Goal: Contribute content: Add original content to the website for others to see

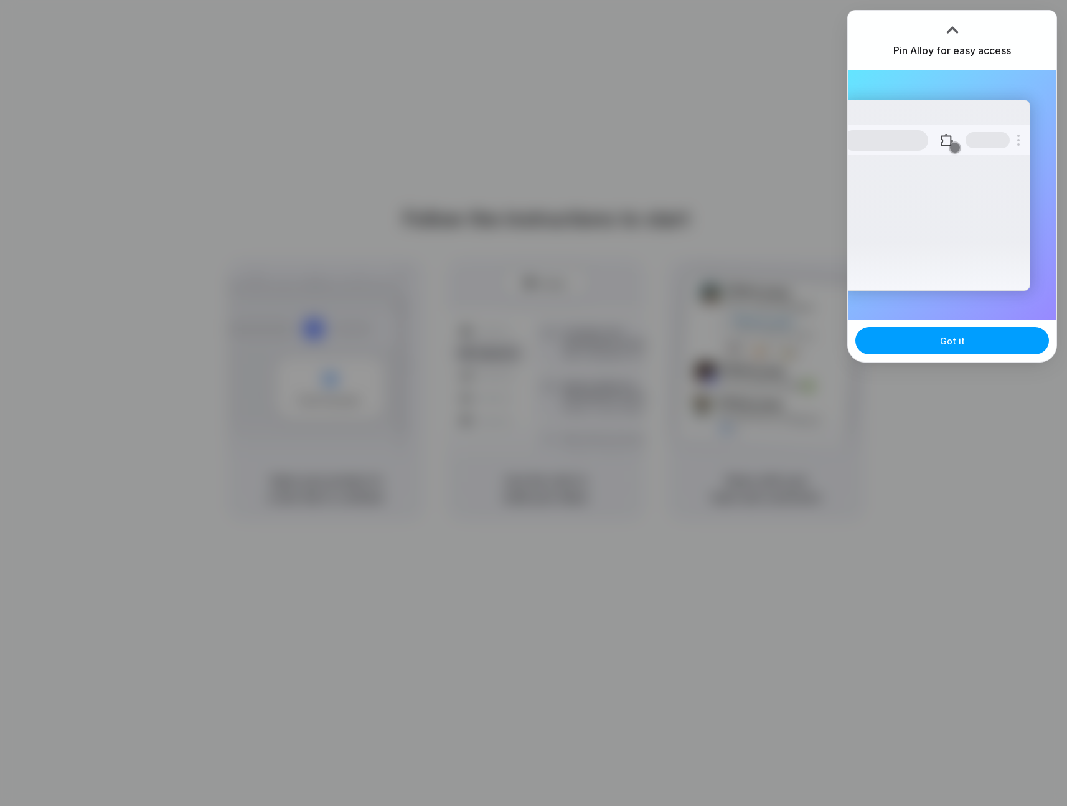
click at [951, 351] on button "Got it" at bounding box center [952, 340] width 194 height 27
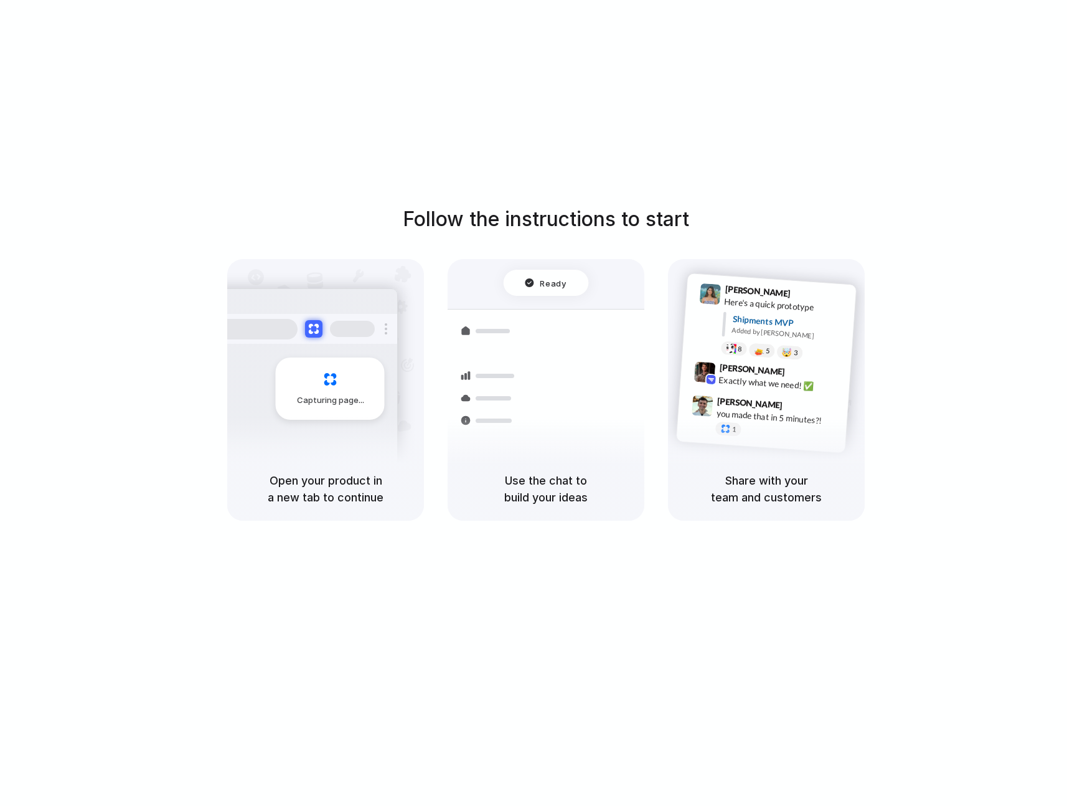
click at [700, 163] on div "Follow the instructions to start Capturing page Open your product in a new tab …" at bounding box center [546, 415] width 1092 height 831
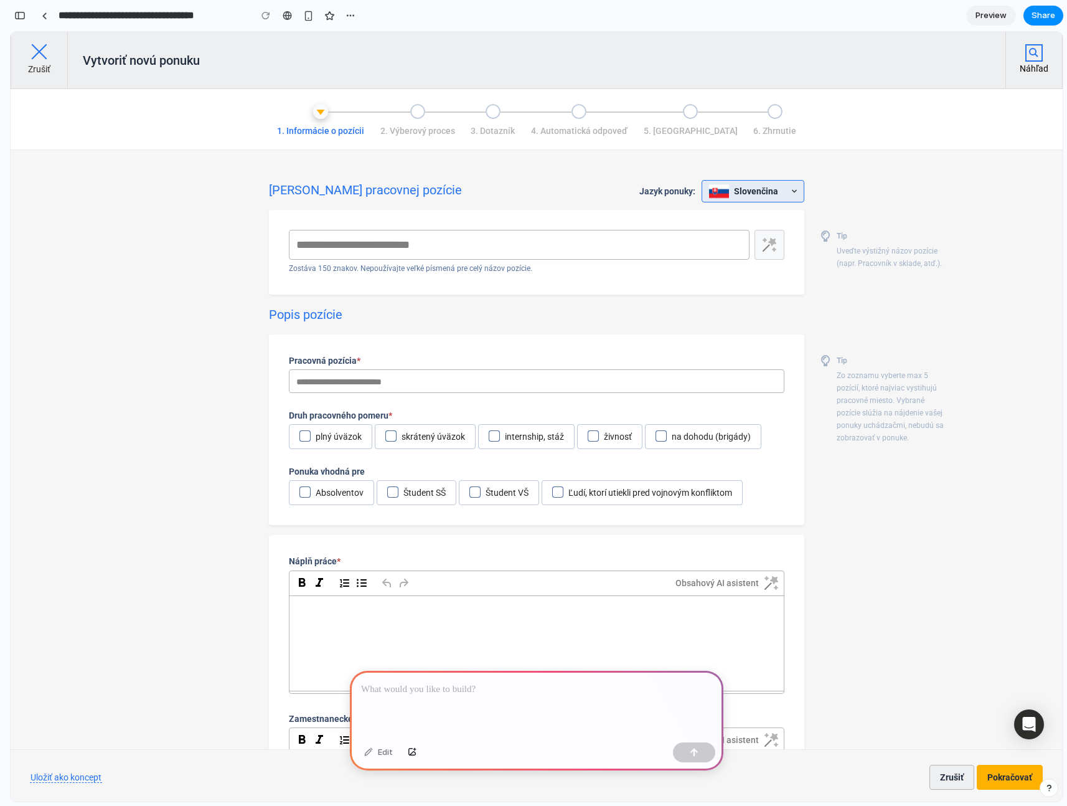
click at [451, 684] on p at bounding box center [536, 689] width 351 height 15
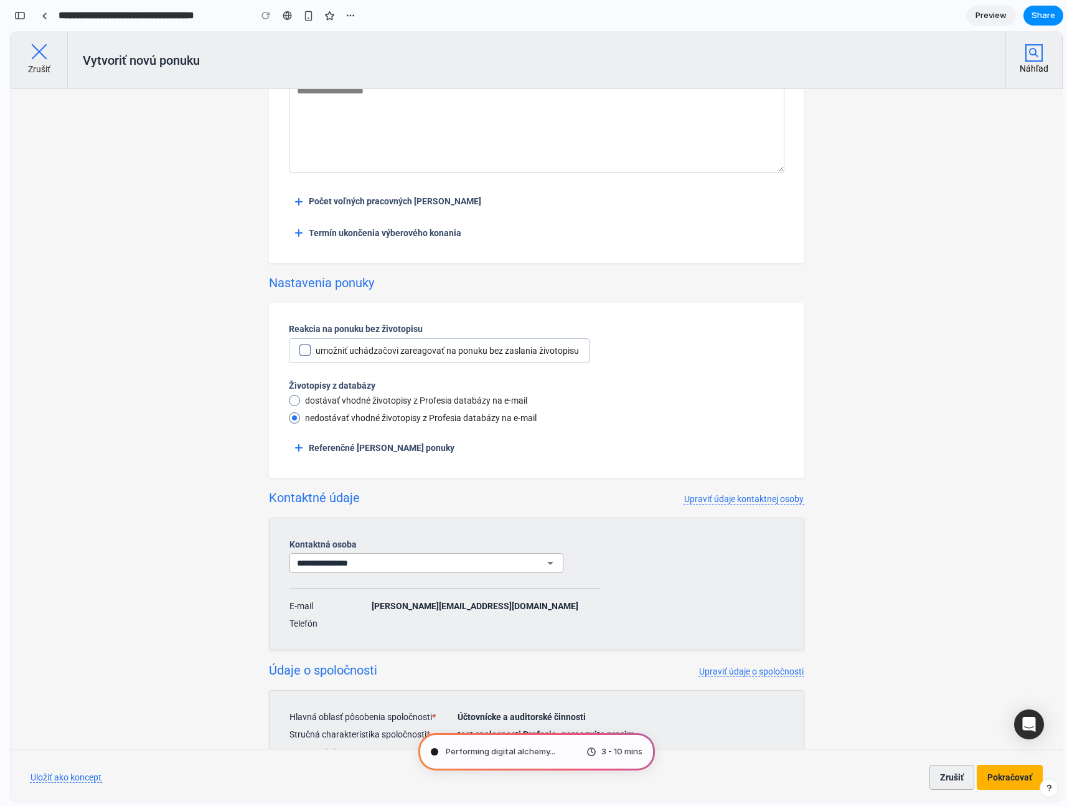
scroll to position [2418, 0]
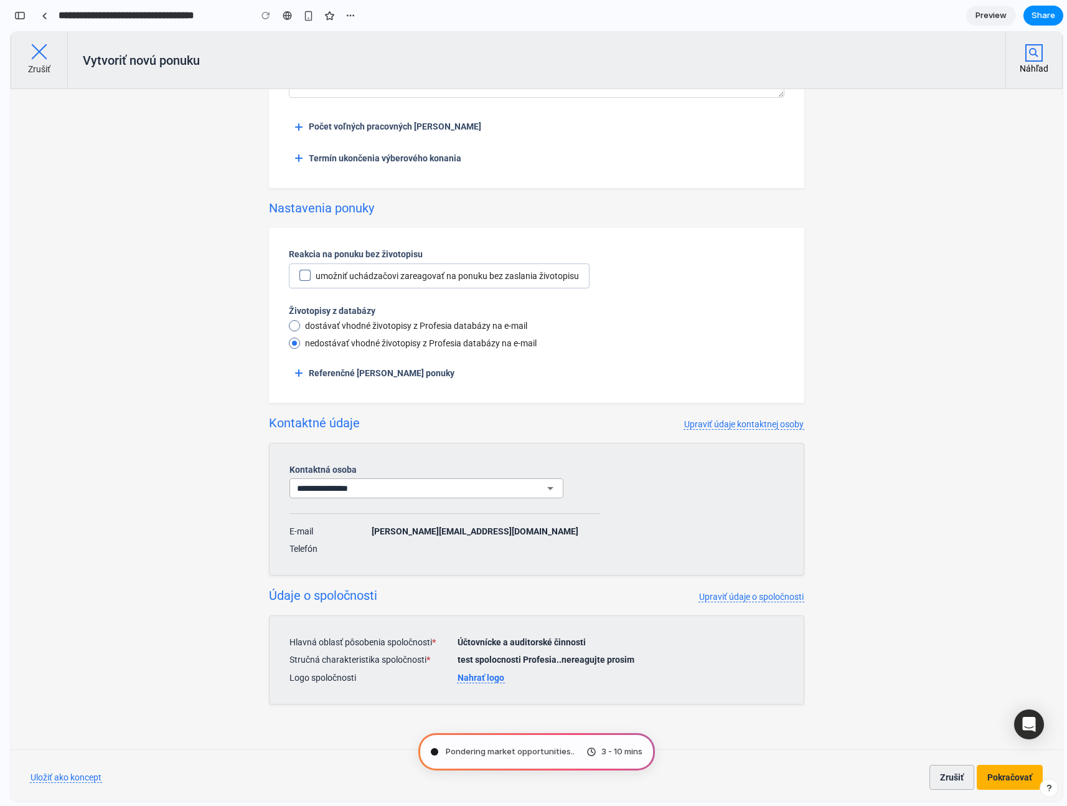
type input "**********"
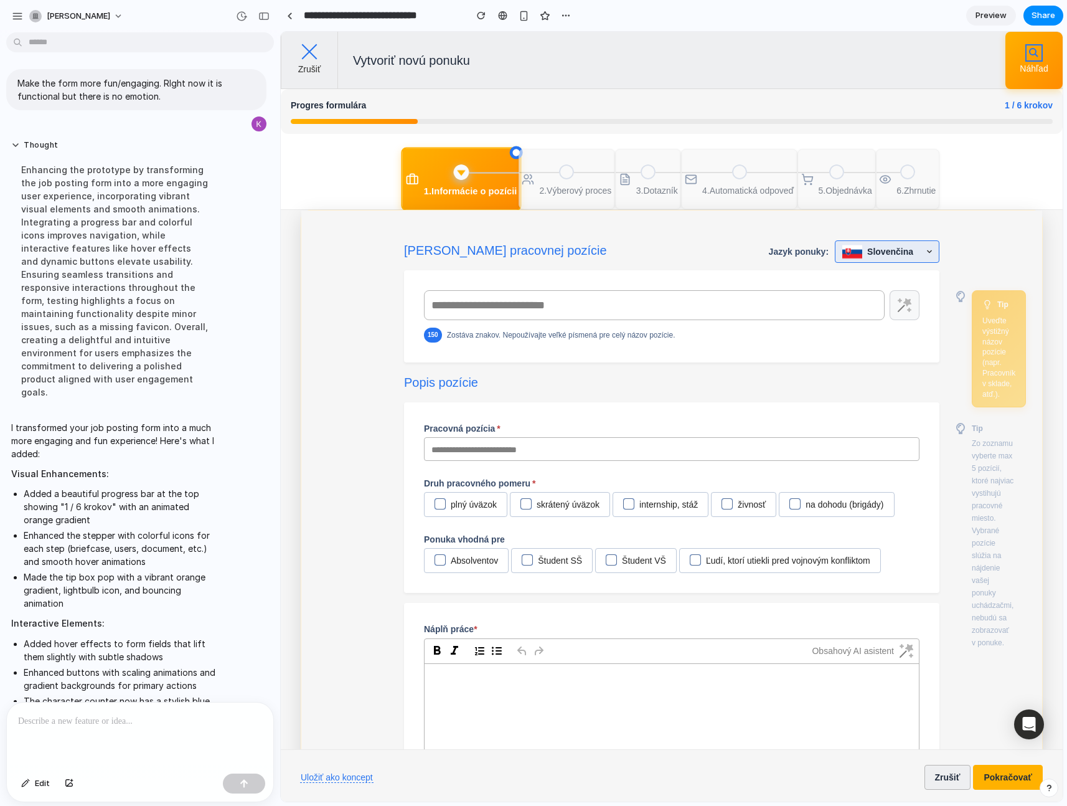
scroll to position [7, 0]
click at [263, 14] on div "button" at bounding box center [263, 16] width 11 height 9
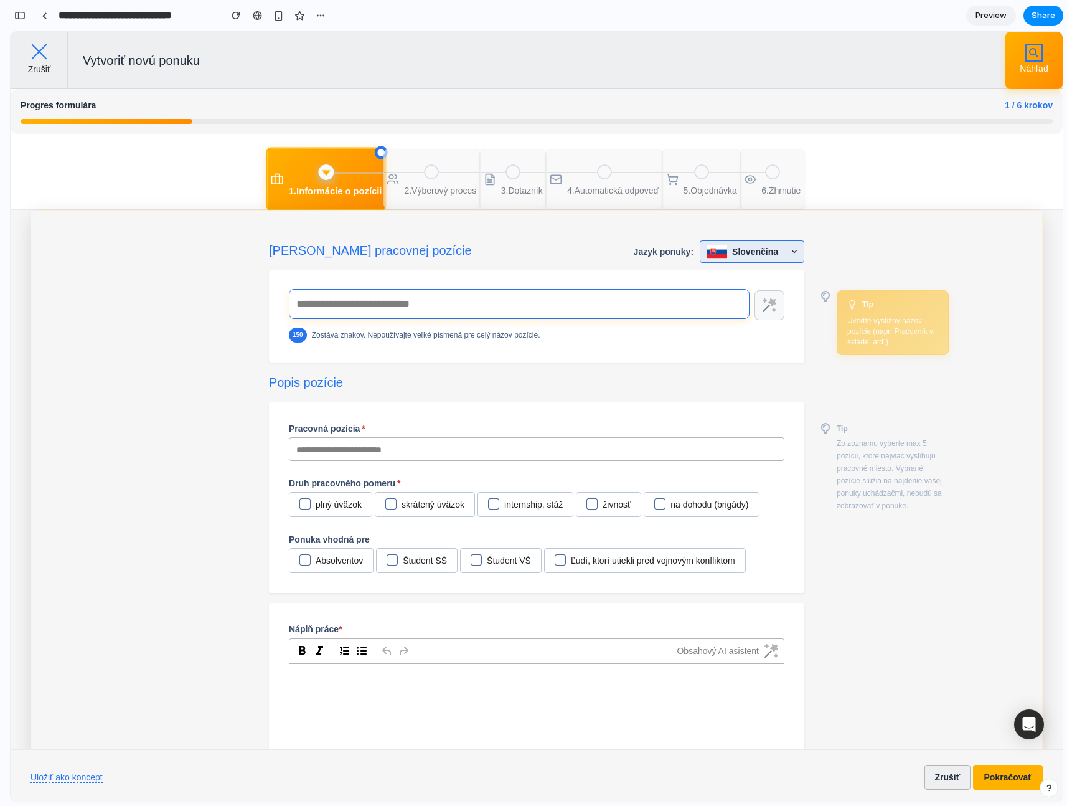
click at [336, 309] on input "text" at bounding box center [519, 304] width 461 height 22
type input "*"
